Goal: Task Accomplishment & Management: Manage account settings

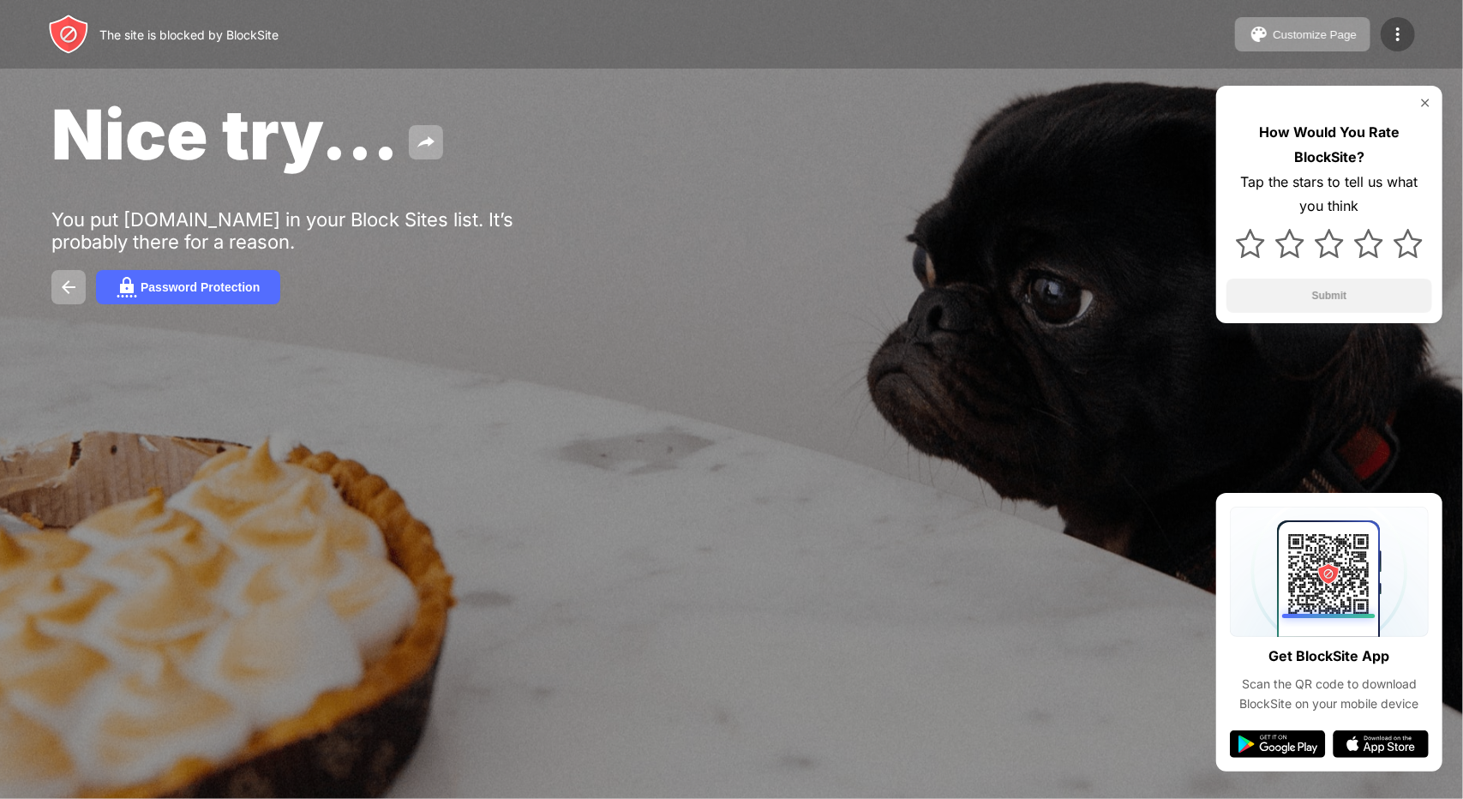
click at [1405, 35] on img at bounding box center [1397, 34] width 21 height 21
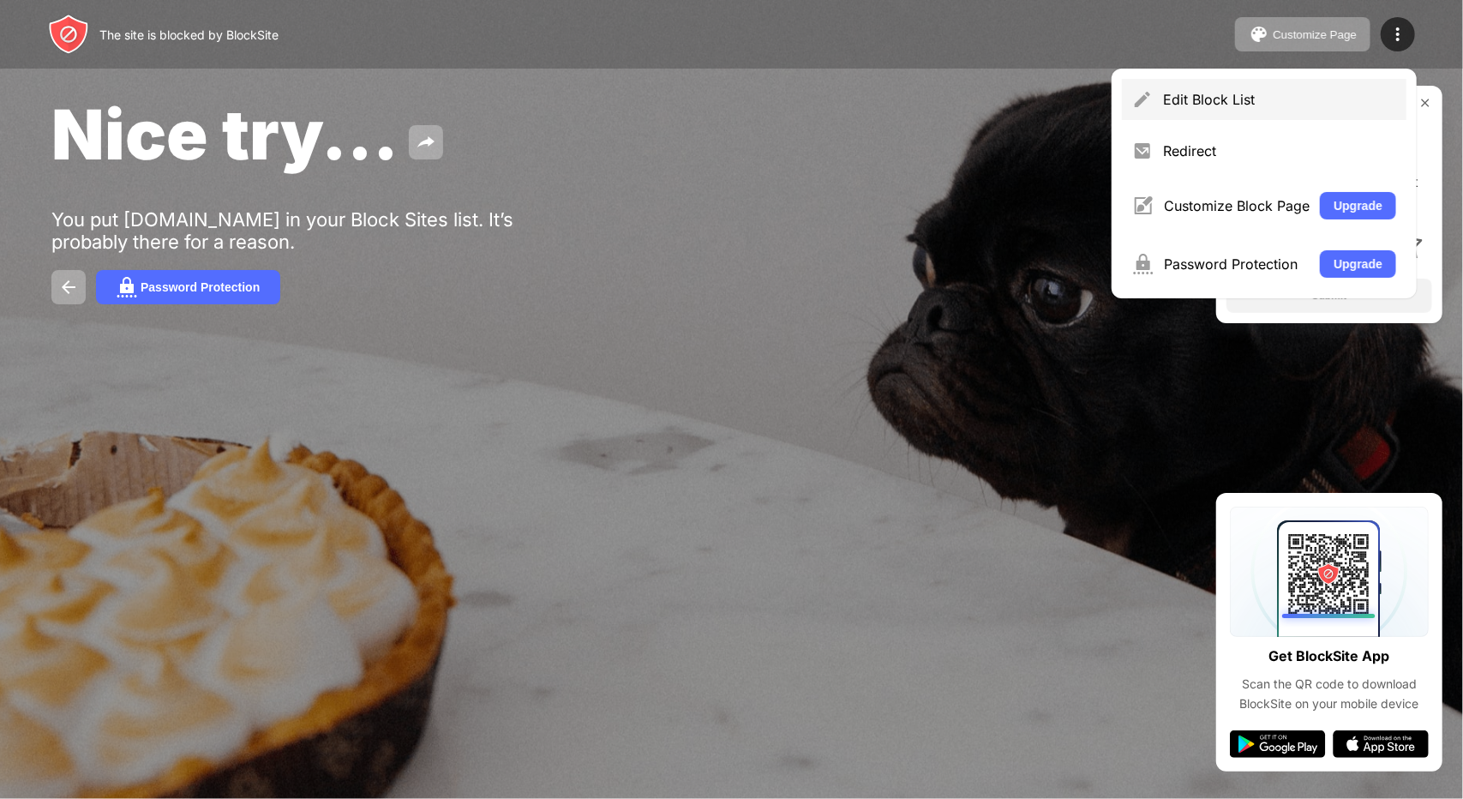
click at [1366, 104] on div "Edit Block List" at bounding box center [1279, 99] width 233 height 17
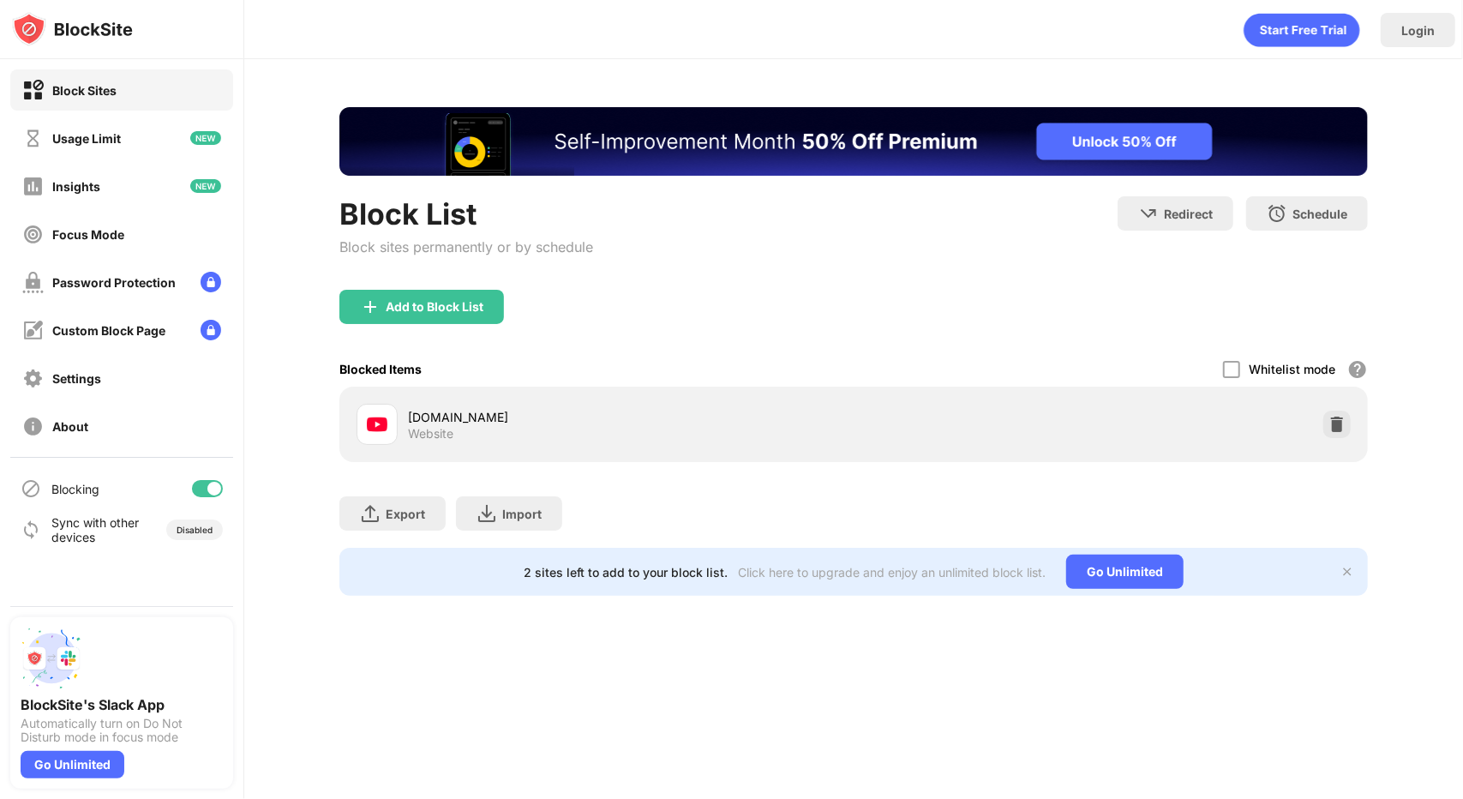
click at [218, 486] on div at bounding box center [214, 489] width 14 height 14
click at [206, 489] on div at bounding box center [201, 489] width 14 height 14
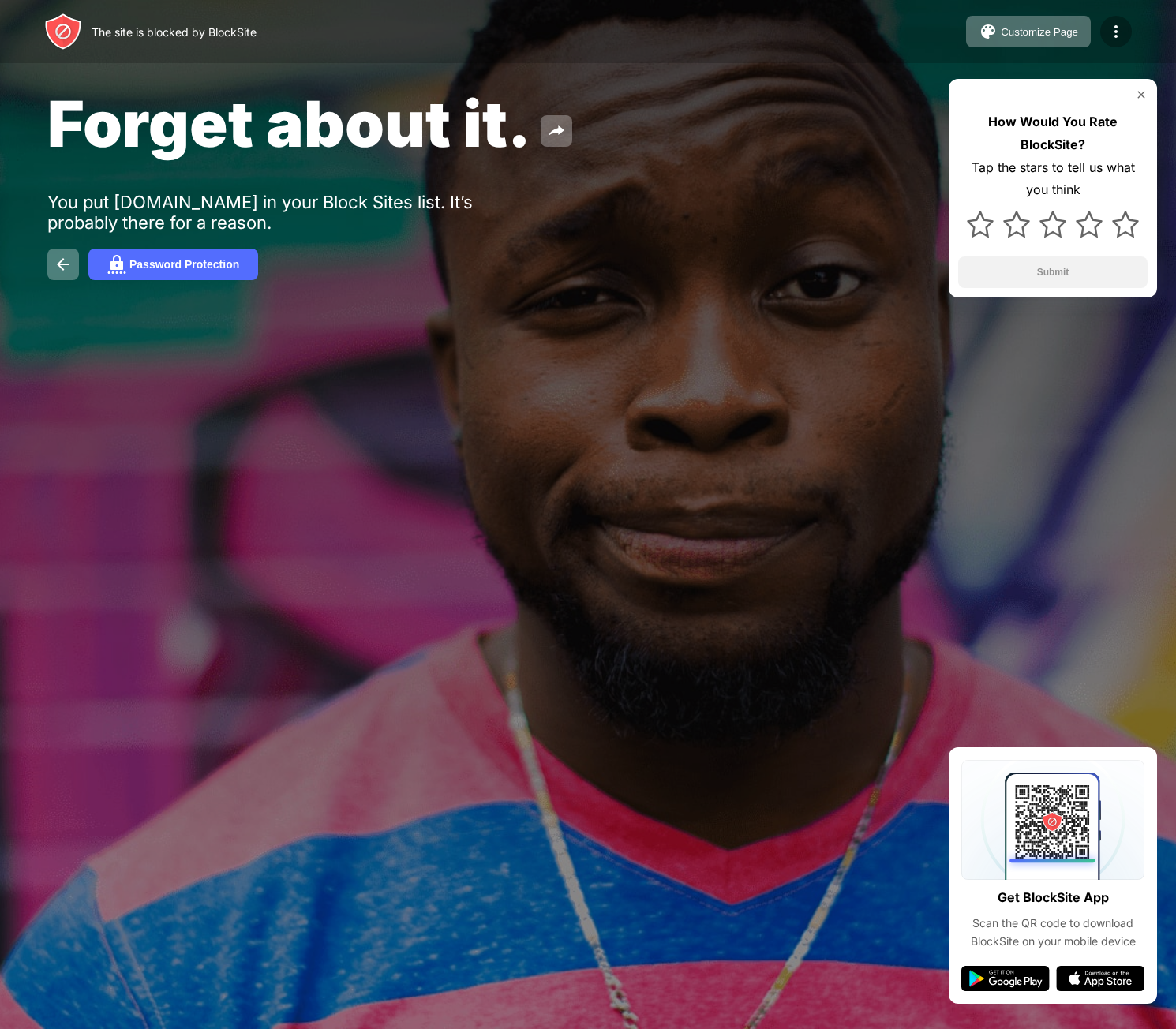
click at [1112, 33] on img at bounding box center [1115, 31] width 19 height 19
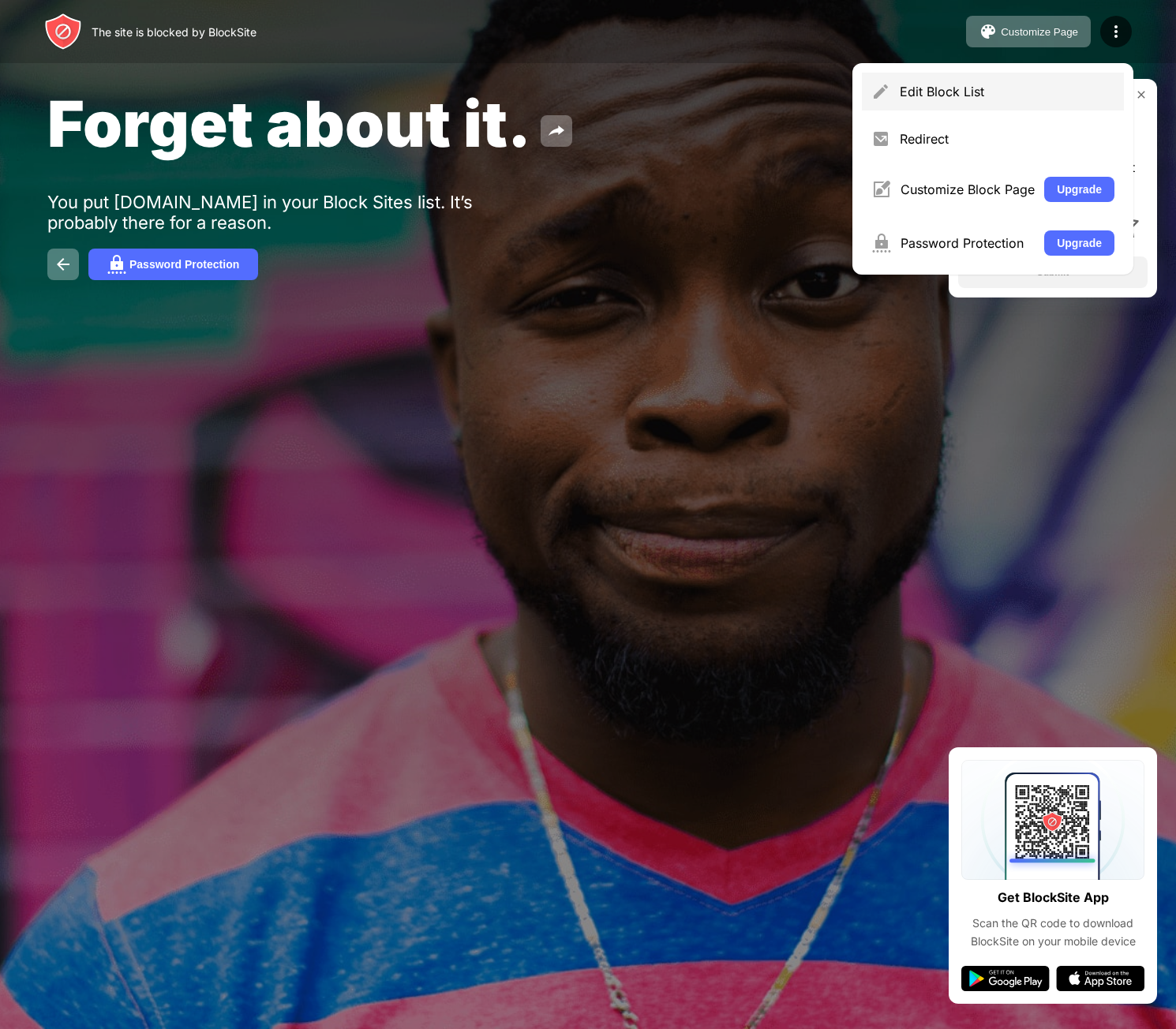
click at [1079, 81] on div "Edit Block List" at bounding box center [993, 91] width 262 height 38
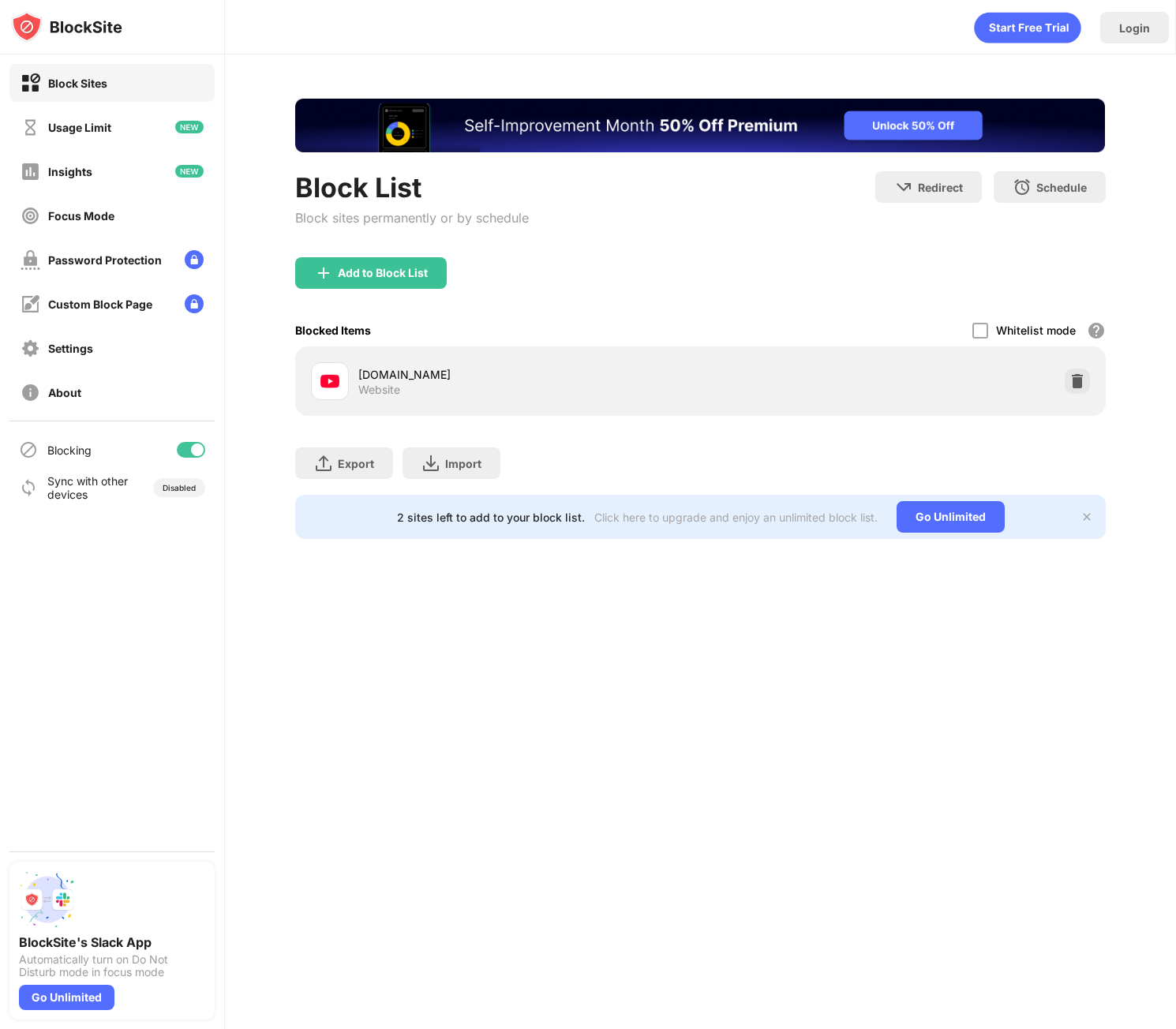
click at [197, 447] on div at bounding box center [197, 450] width 13 height 13
click at [195, 450] on div at bounding box center [191, 450] width 29 height 16
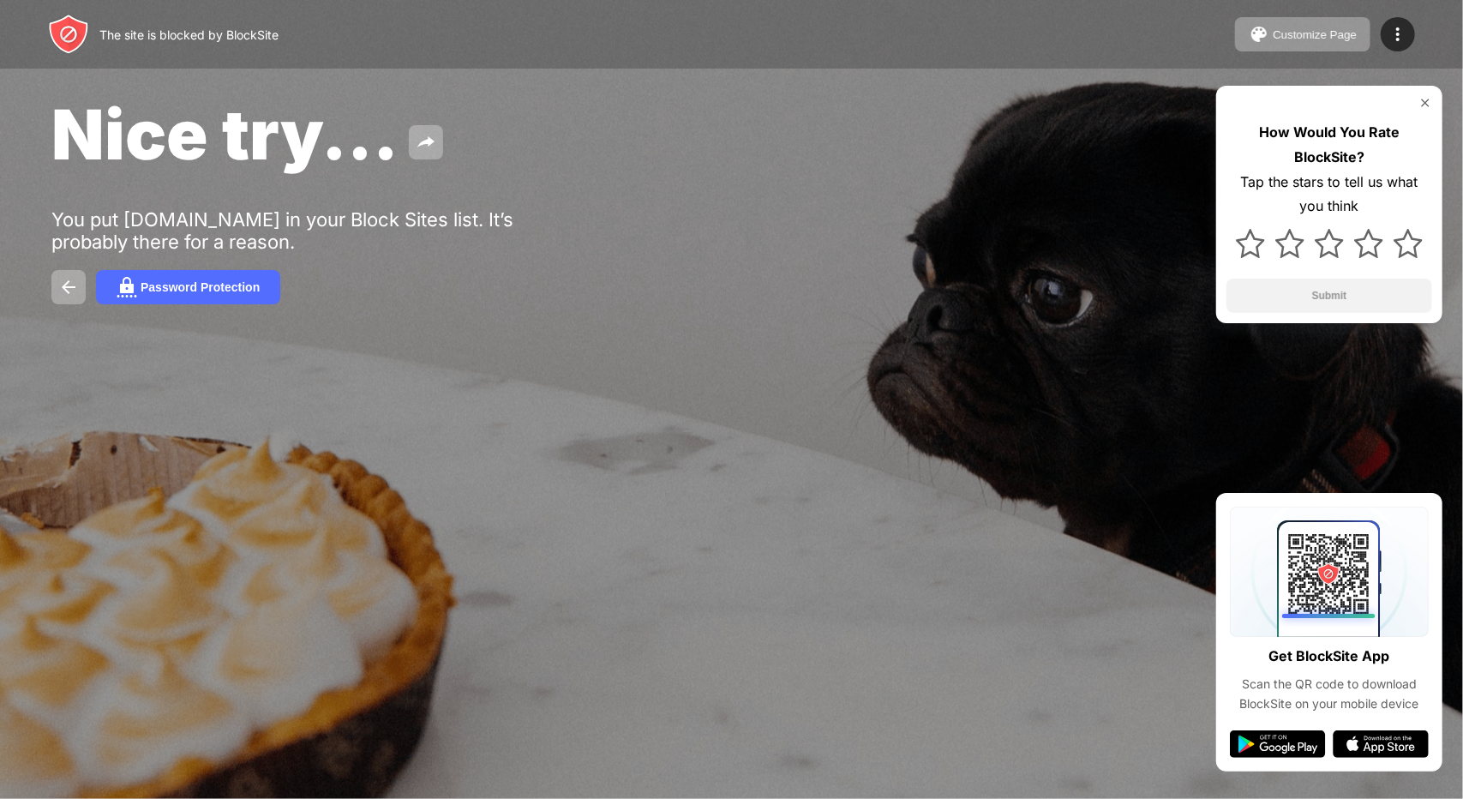
click at [1426, 99] on img at bounding box center [1425, 103] width 14 height 14
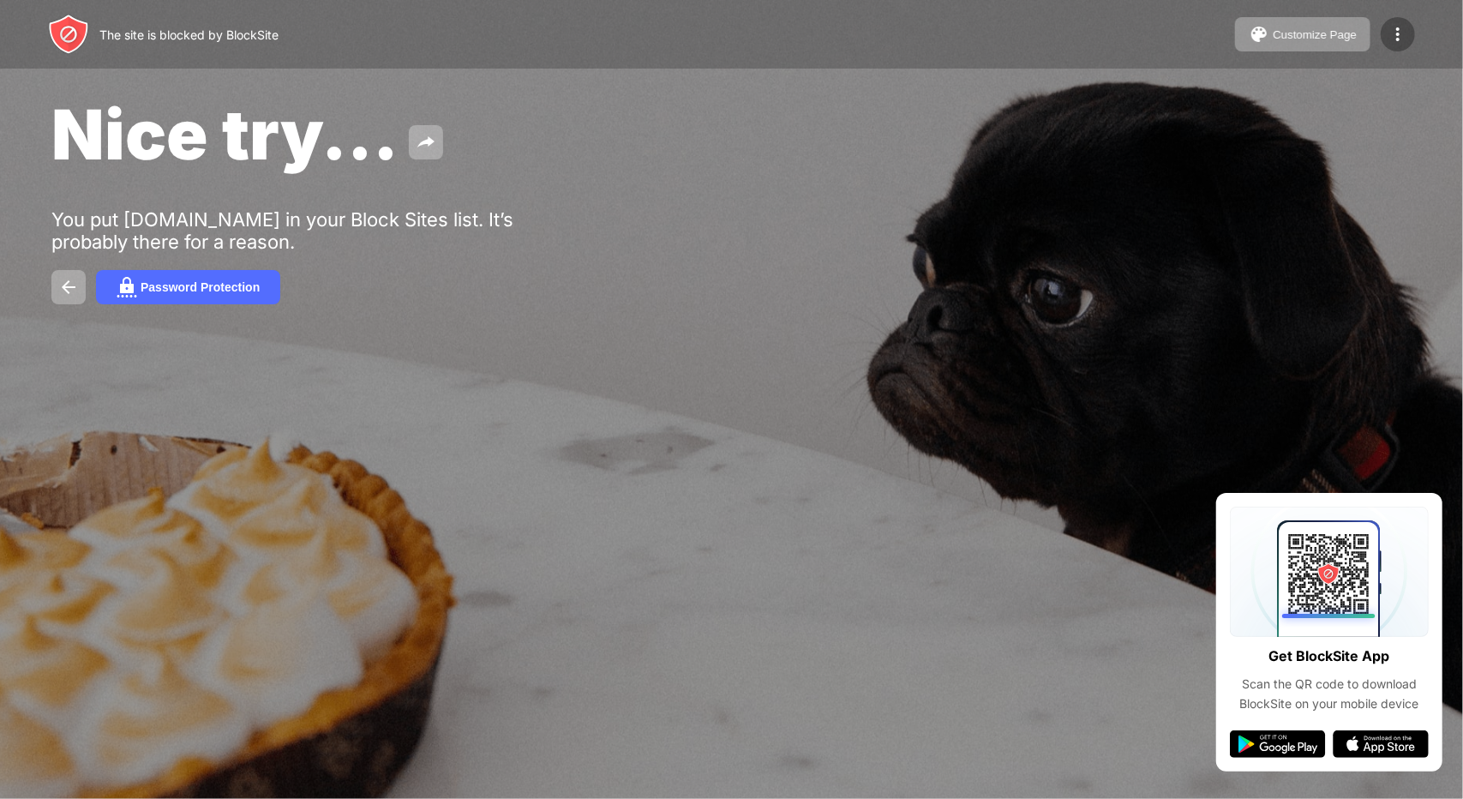
click at [1396, 27] on img at bounding box center [1397, 34] width 21 height 21
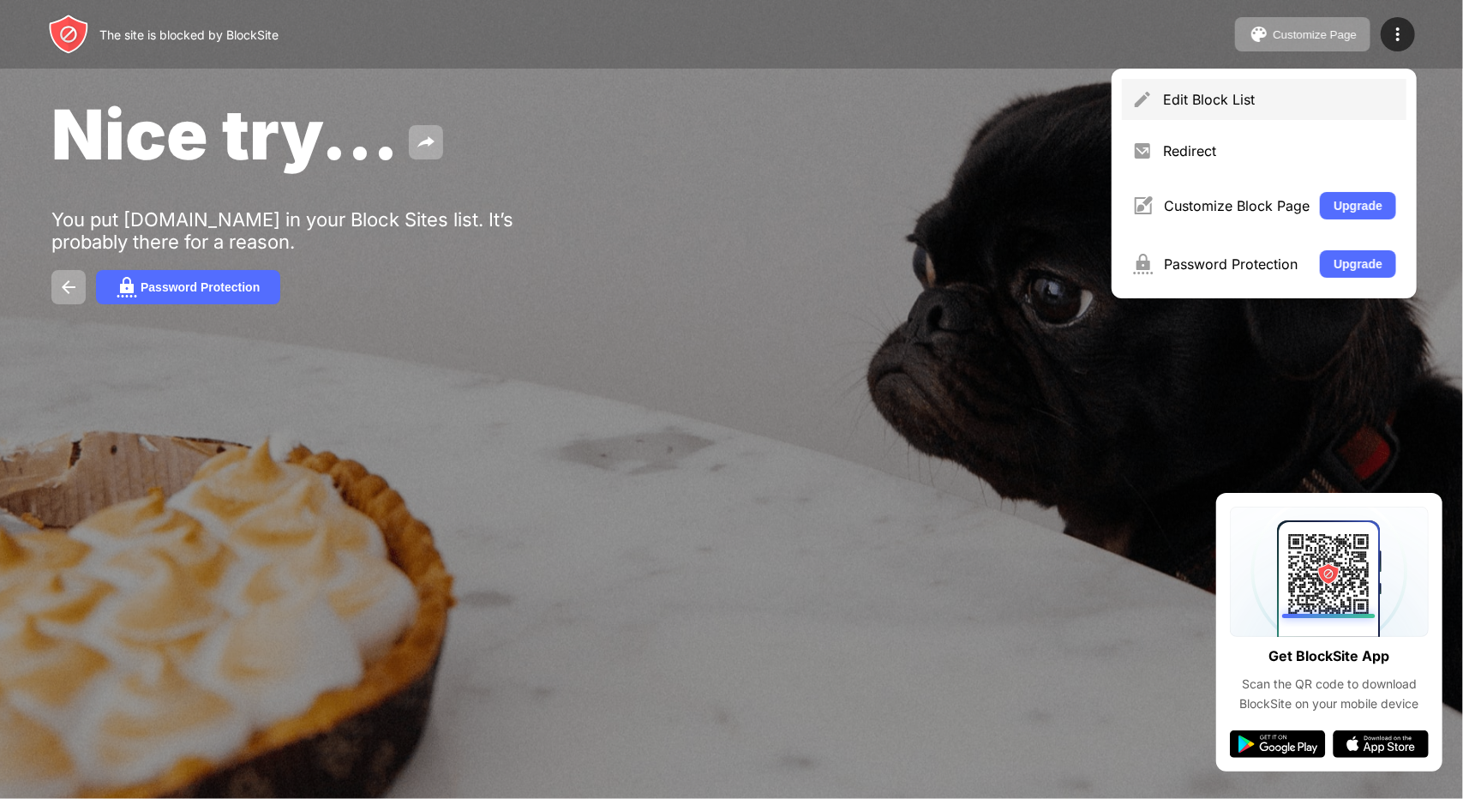
click at [1345, 94] on div "Edit Block List" at bounding box center [1279, 99] width 233 height 17
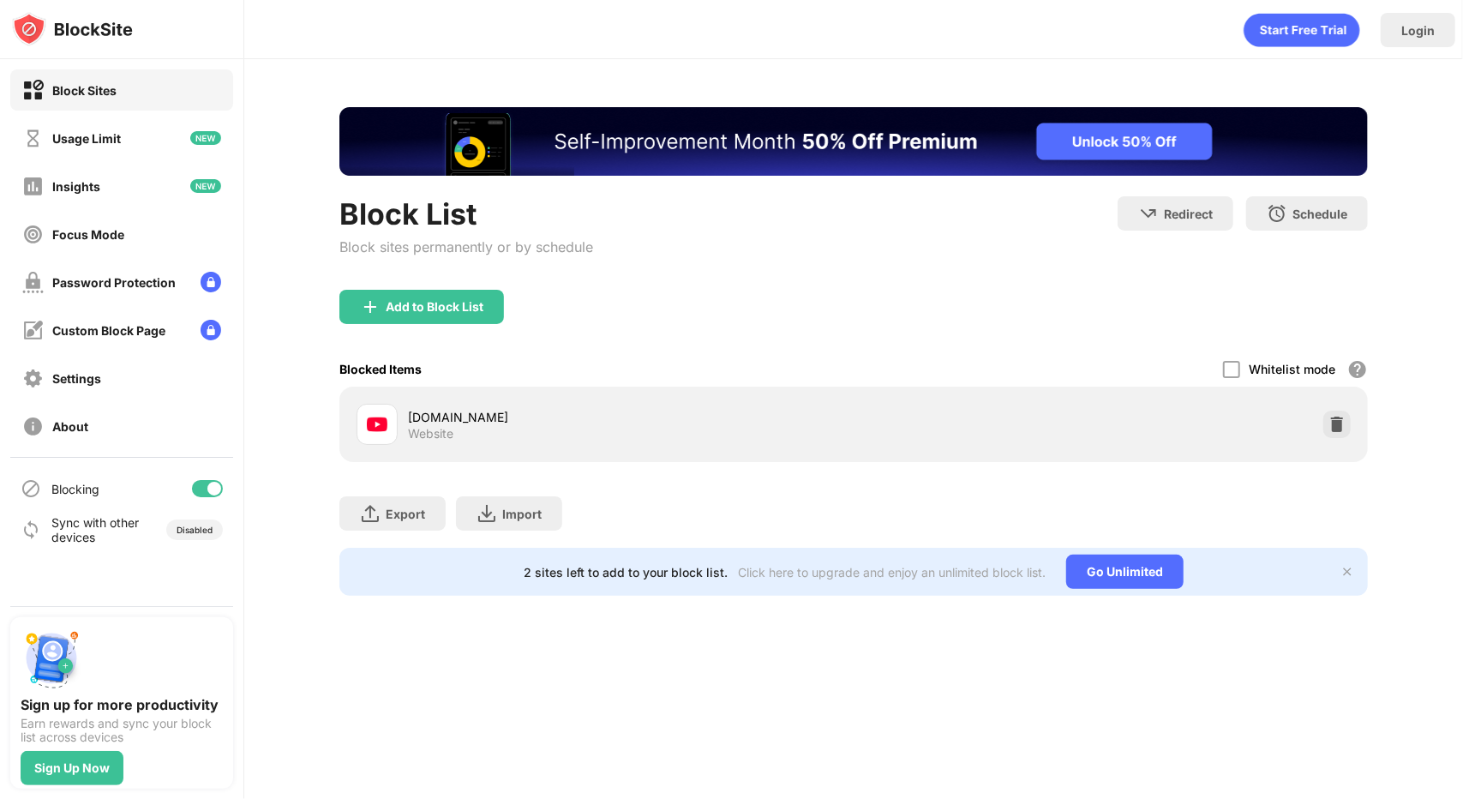
click at [200, 490] on div at bounding box center [207, 488] width 31 height 17
click at [217, 477] on div "Blocking" at bounding box center [121, 488] width 223 height 41
click at [217, 481] on div at bounding box center [207, 488] width 31 height 17
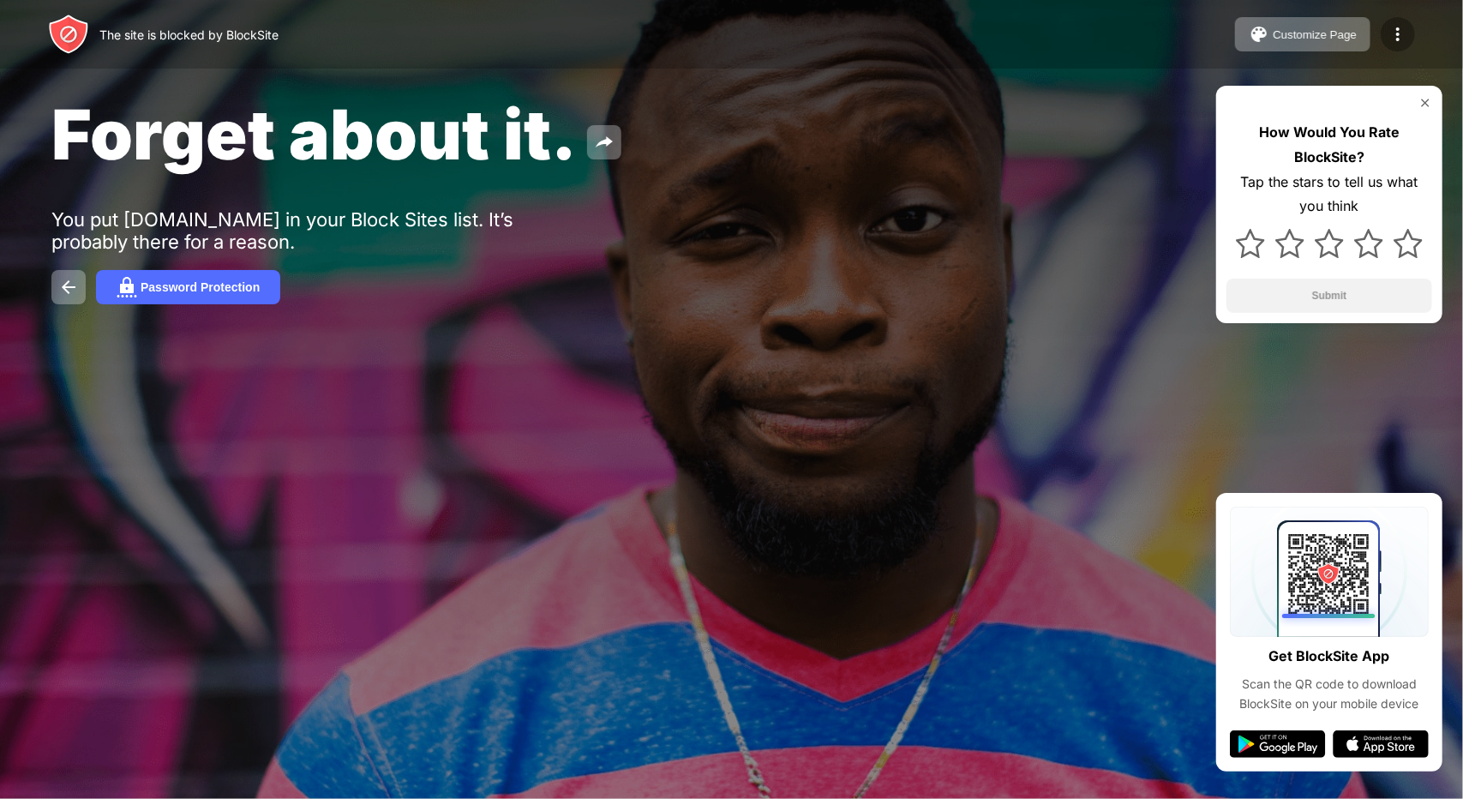
click at [1403, 33] on img at bounding box center [1397, 34] width 21 height 21
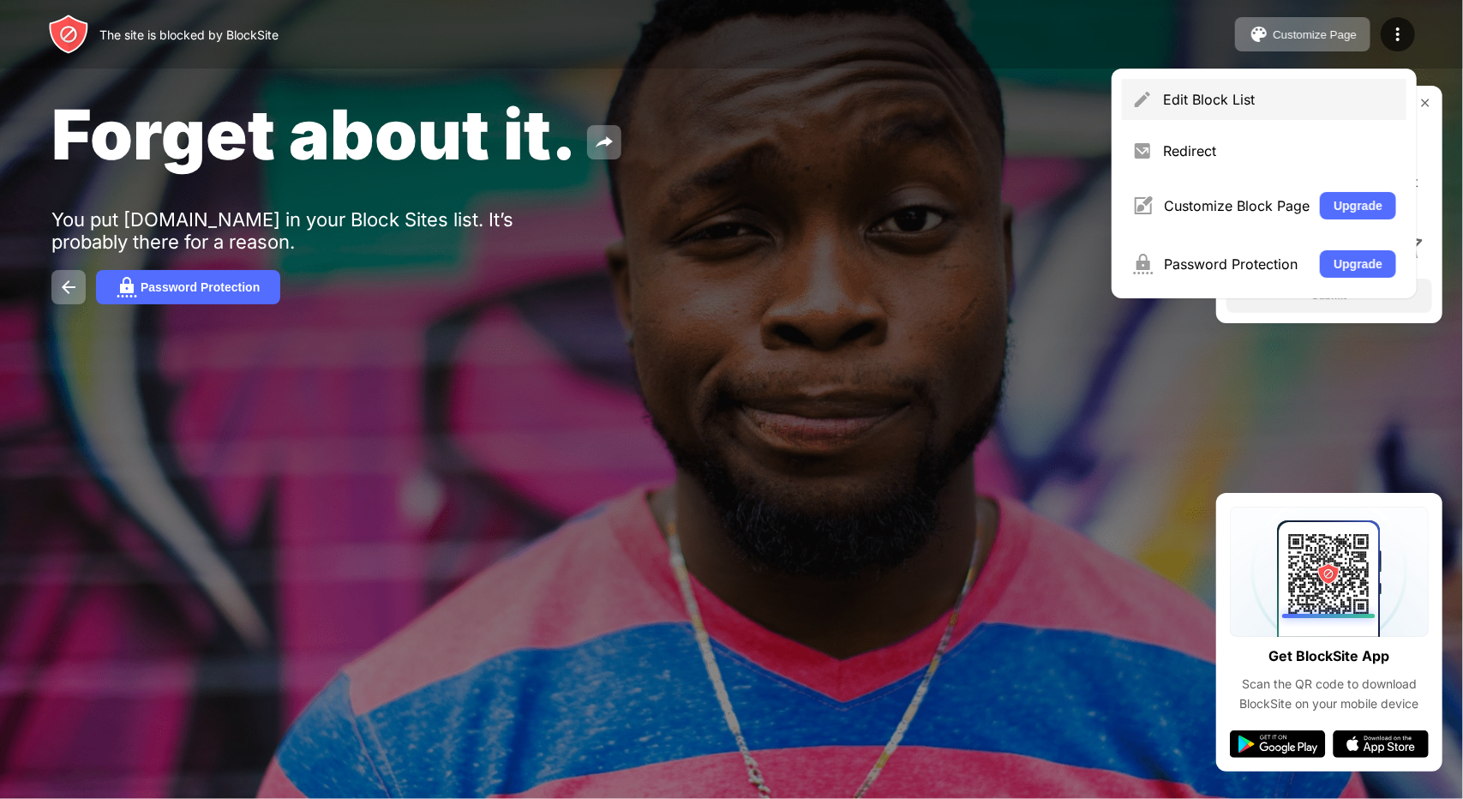
click at [1217, 112] on div "Edit Block List" at bounding box center [1264, 99] width 284 height 41
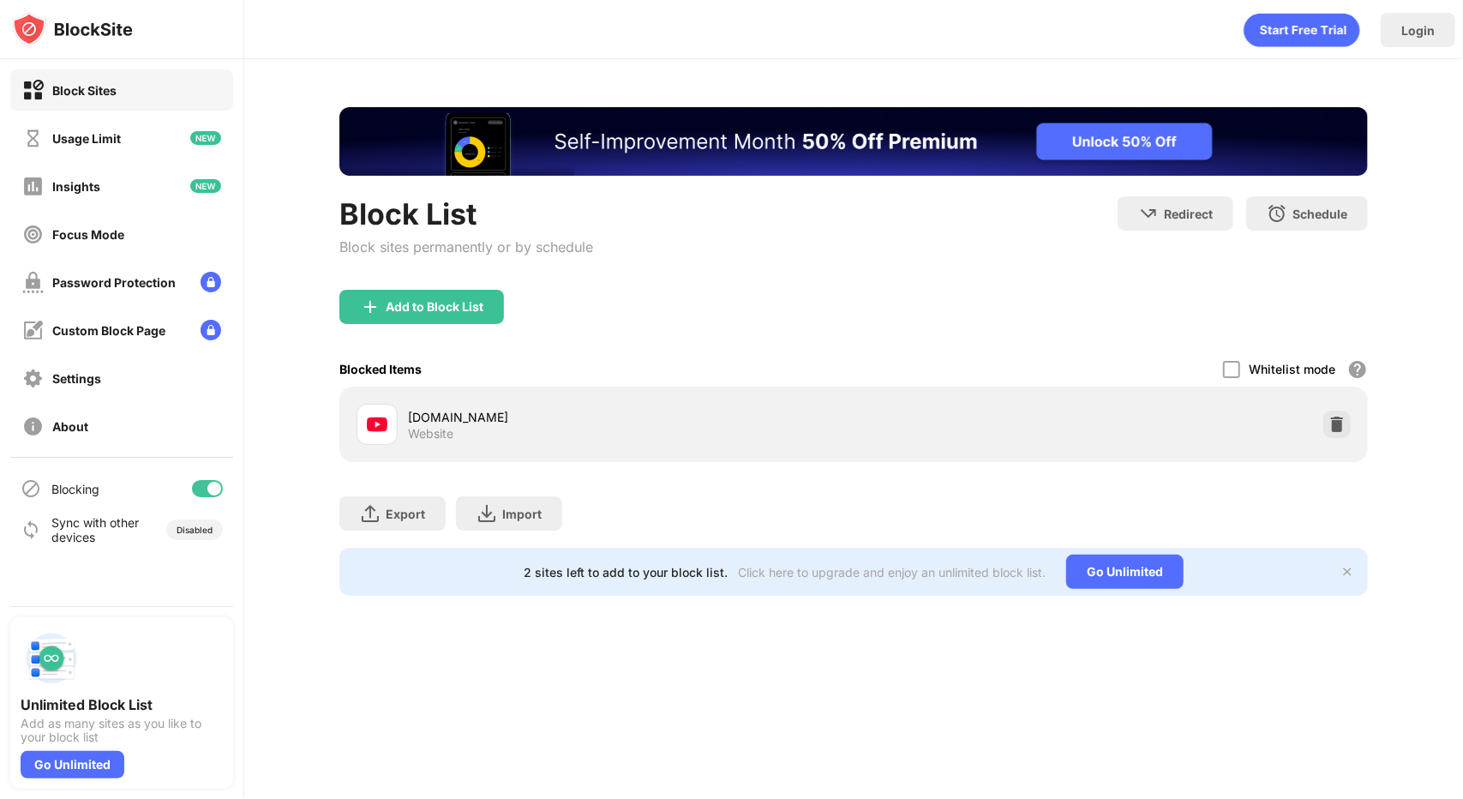
click at [204, 485] on div at bounding box center [207, 488] width 31 height 17
click at [200, 481] on div at bounding box center [207, 488] width 31 height 17
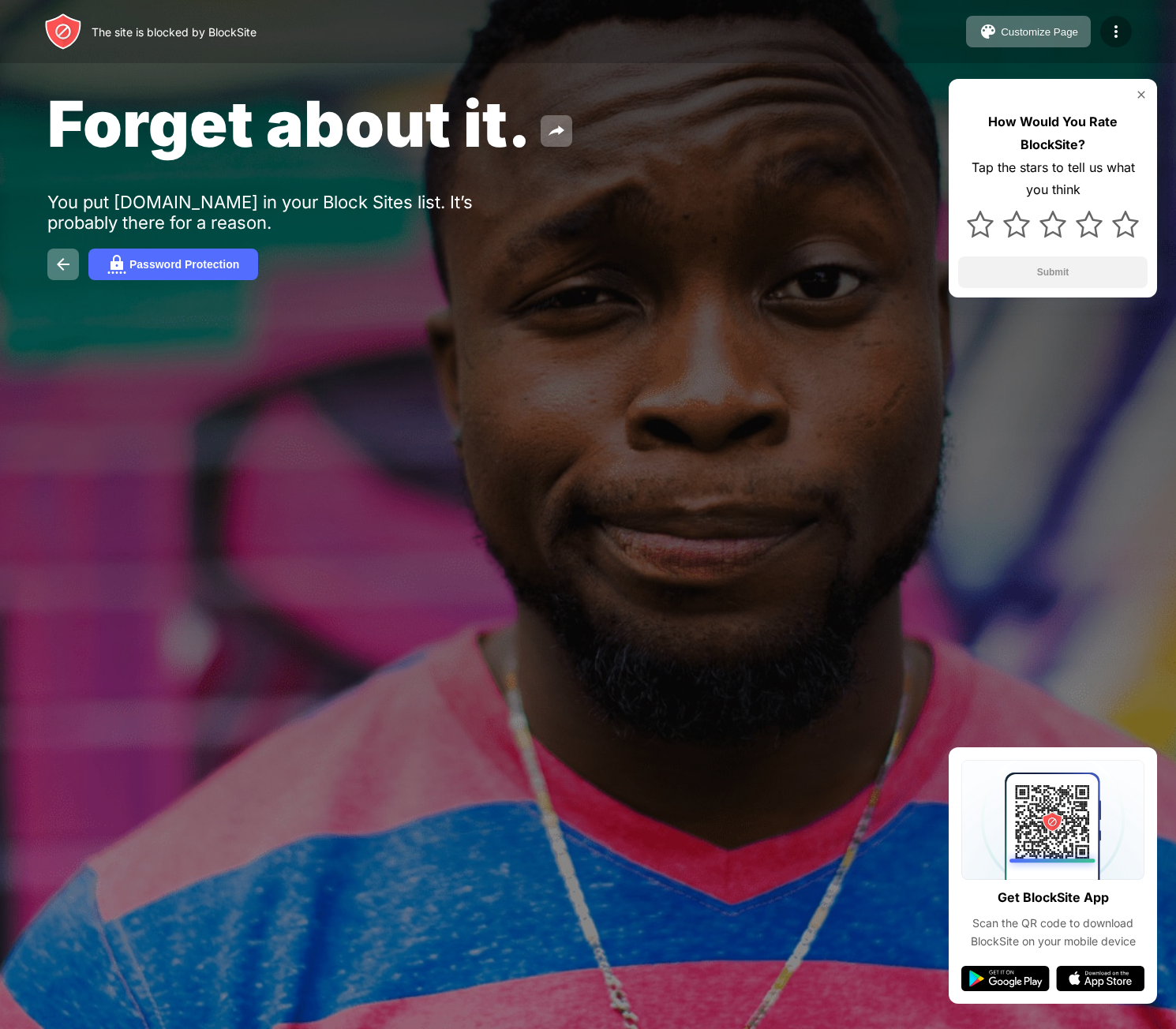
click at [1103, 36] on div at bounding box center [1115, 31] width 31 height 31
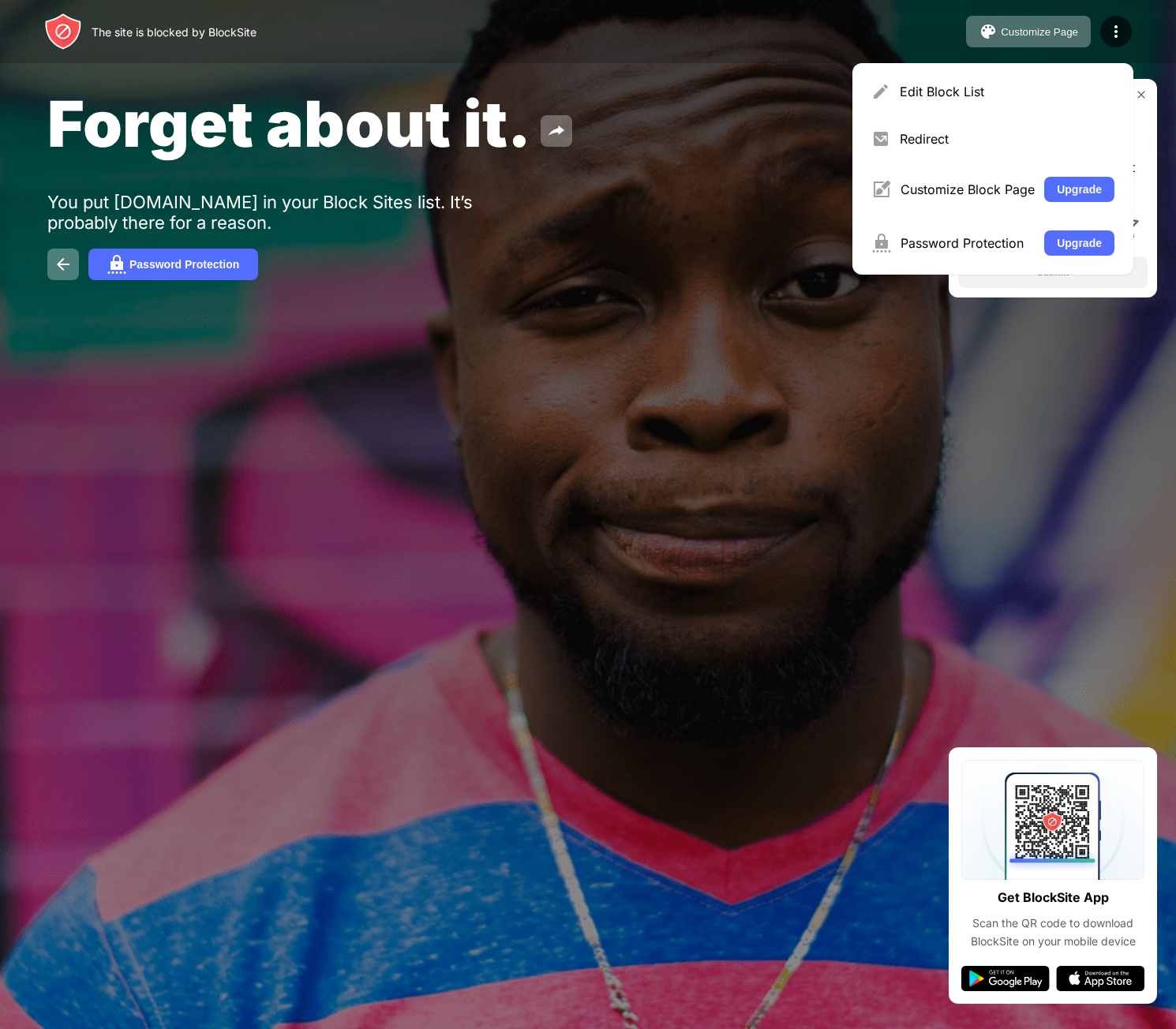
click at [1072, 80] on div "Edit Block List" at bounding box center [993, 91] width 262 height 38
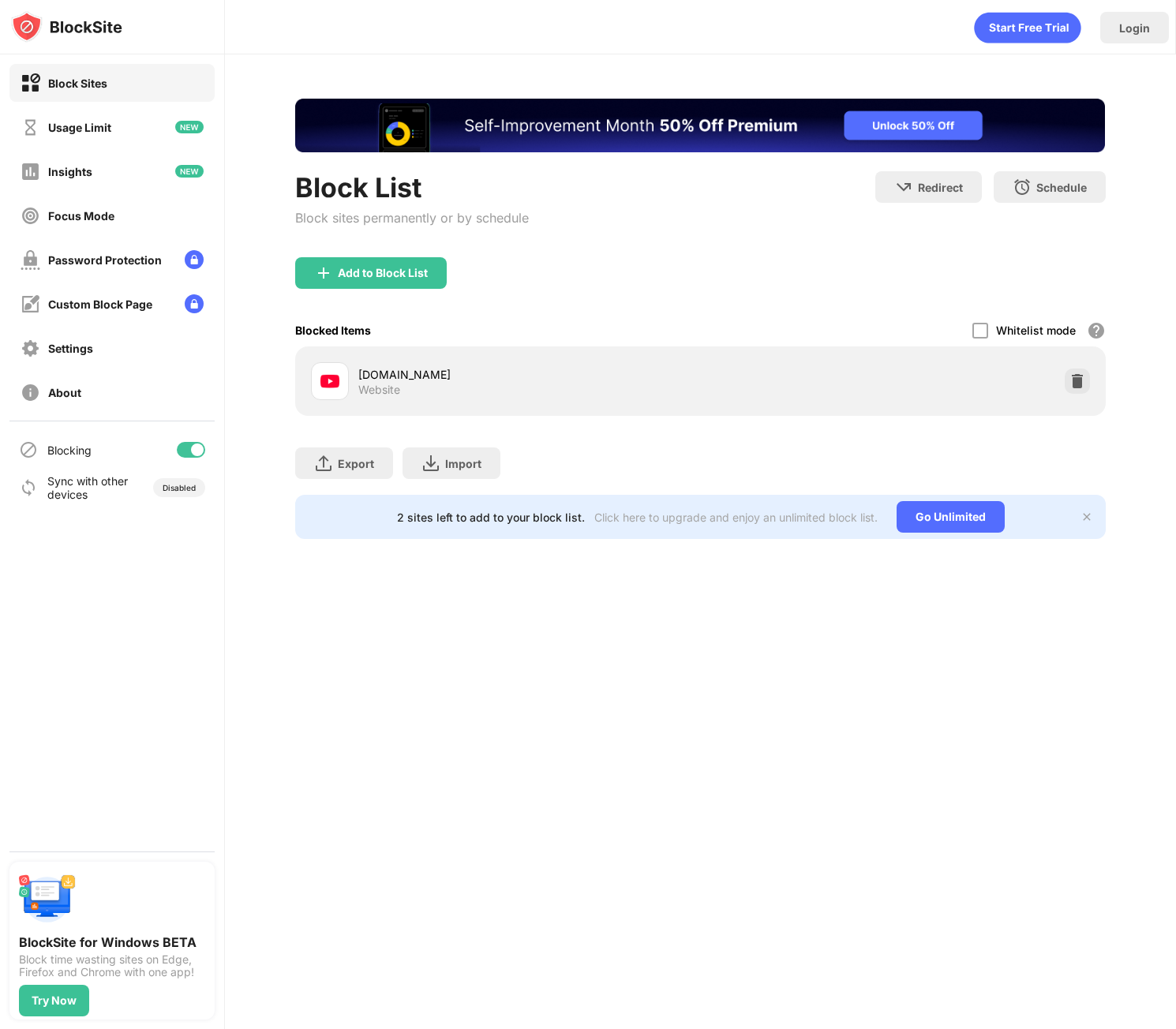
click at [191, 450] on div at bounding box center [197, 450] width 13 height 13
click at [201, 453] on div at bounding box center [191, 450] width 29 height 16
